Goal: Information Seeking & Learning: Learn about a topic

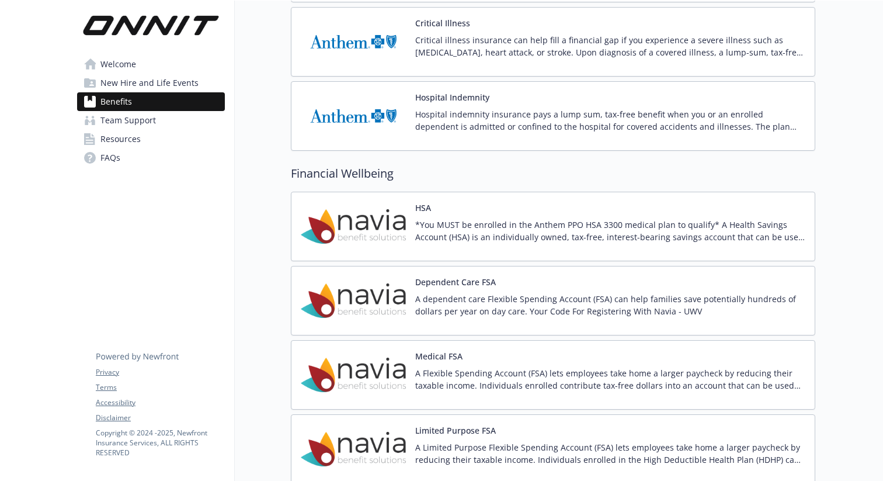
scroll to position [1152, 0]
